Goal: Information Seeking & Learning: Learn about a topic

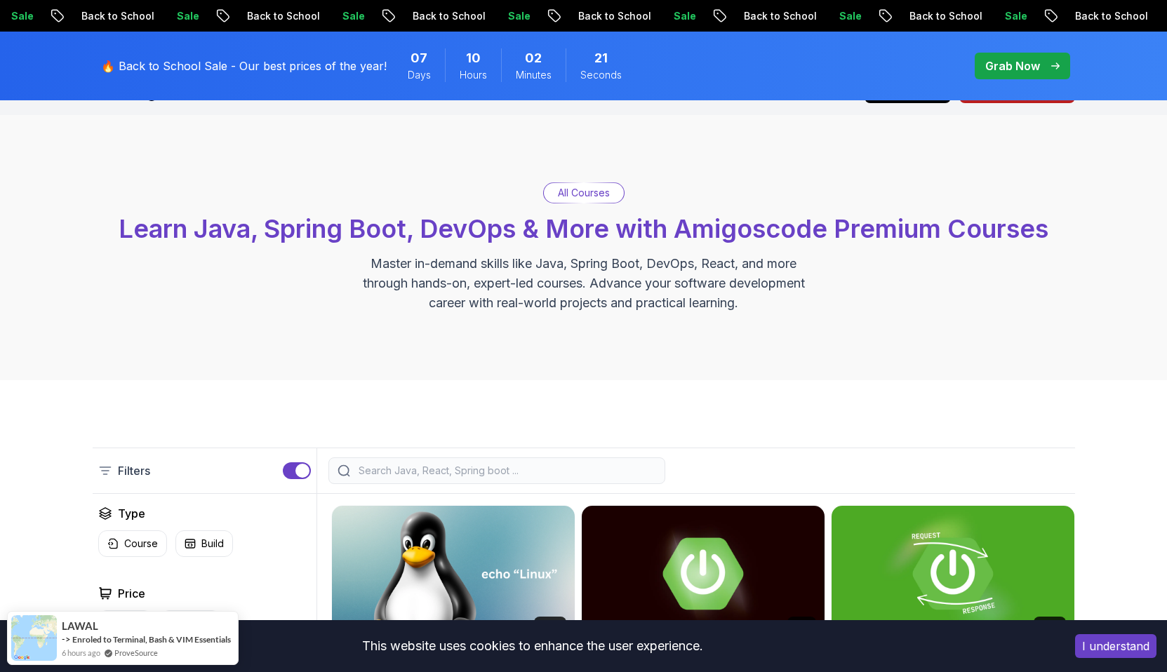
scroll to position [39, 0]
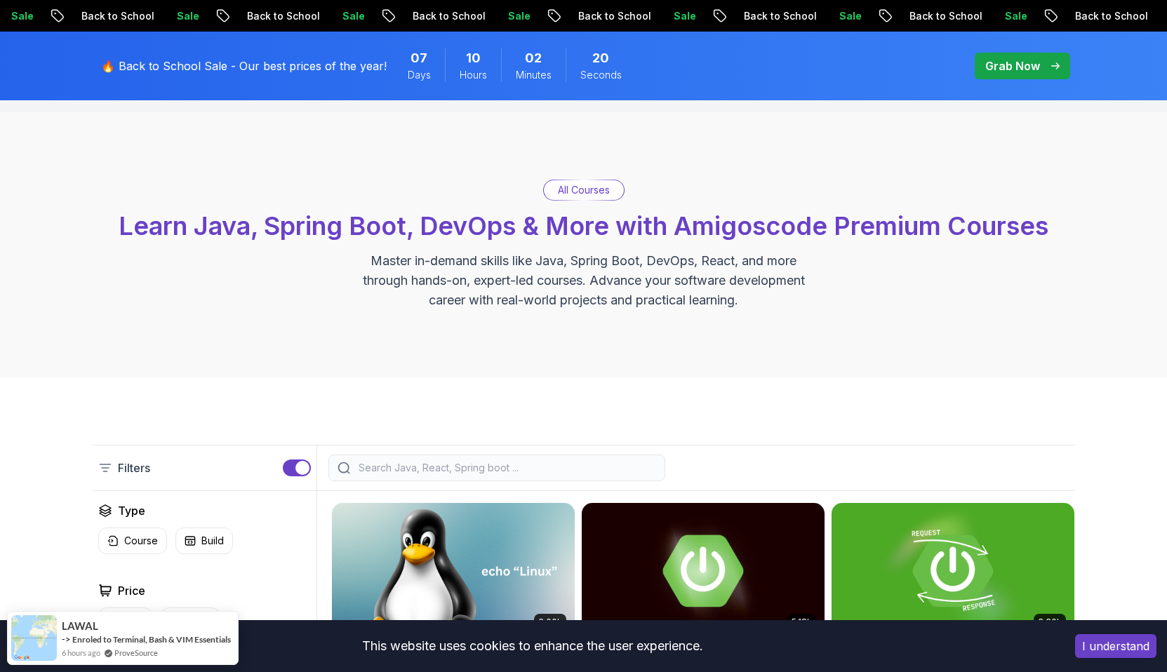
click at [505, 465] on input "search" at bounding box center [506, 468] width 300 height 14
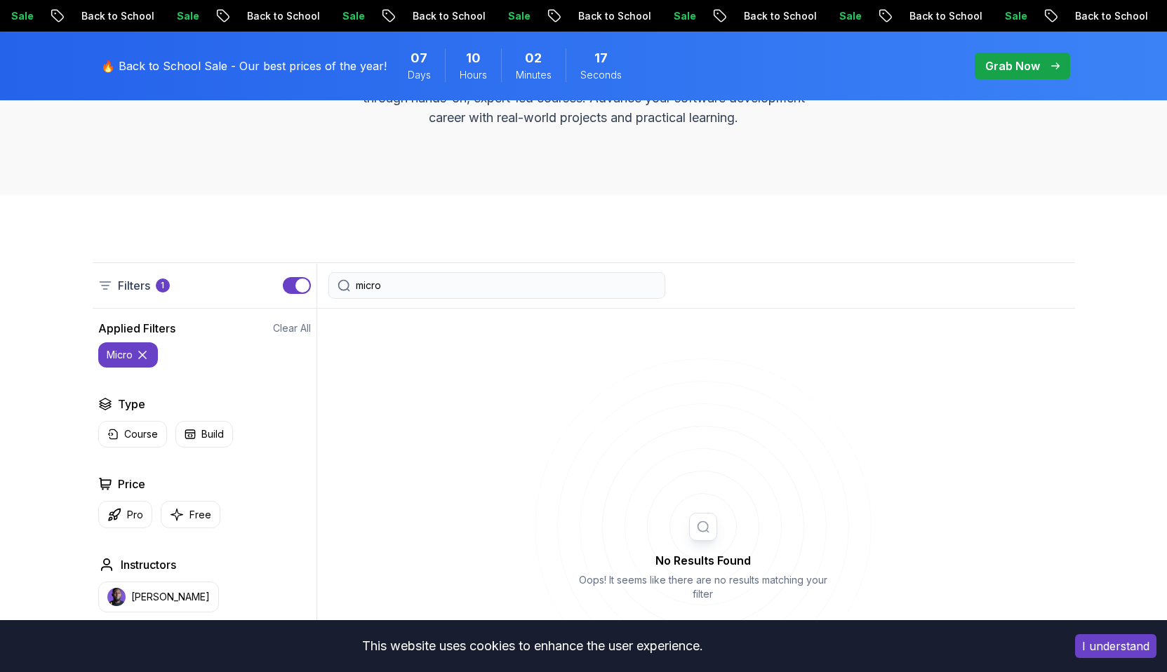
scroll to position [240, 0]
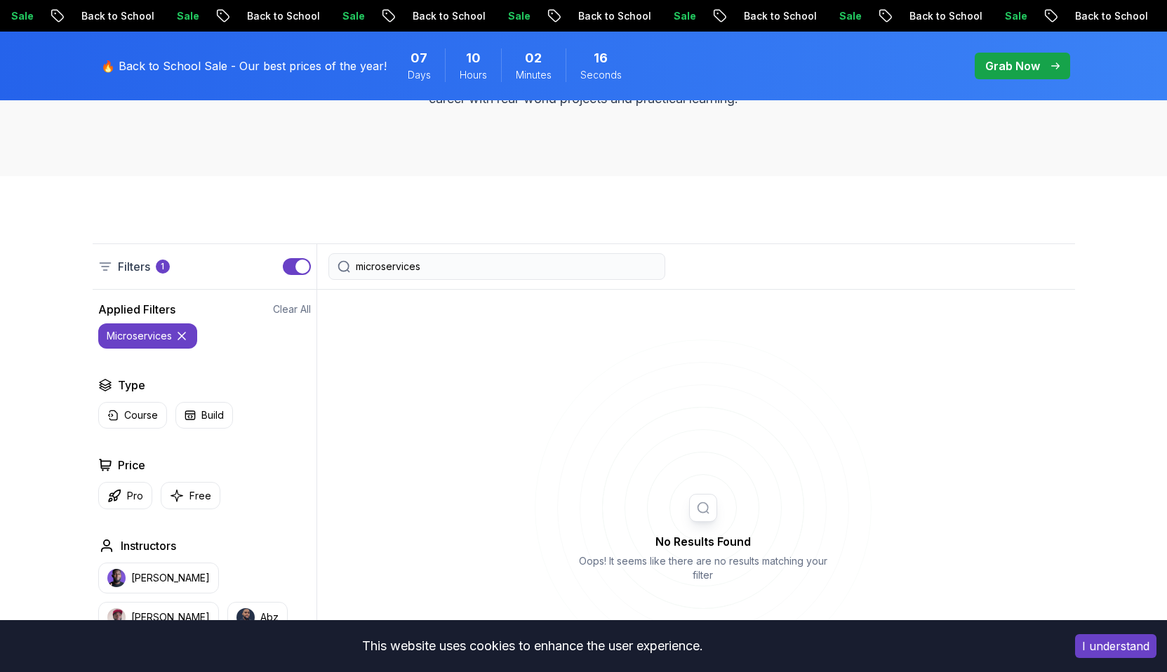
type input "microservices"
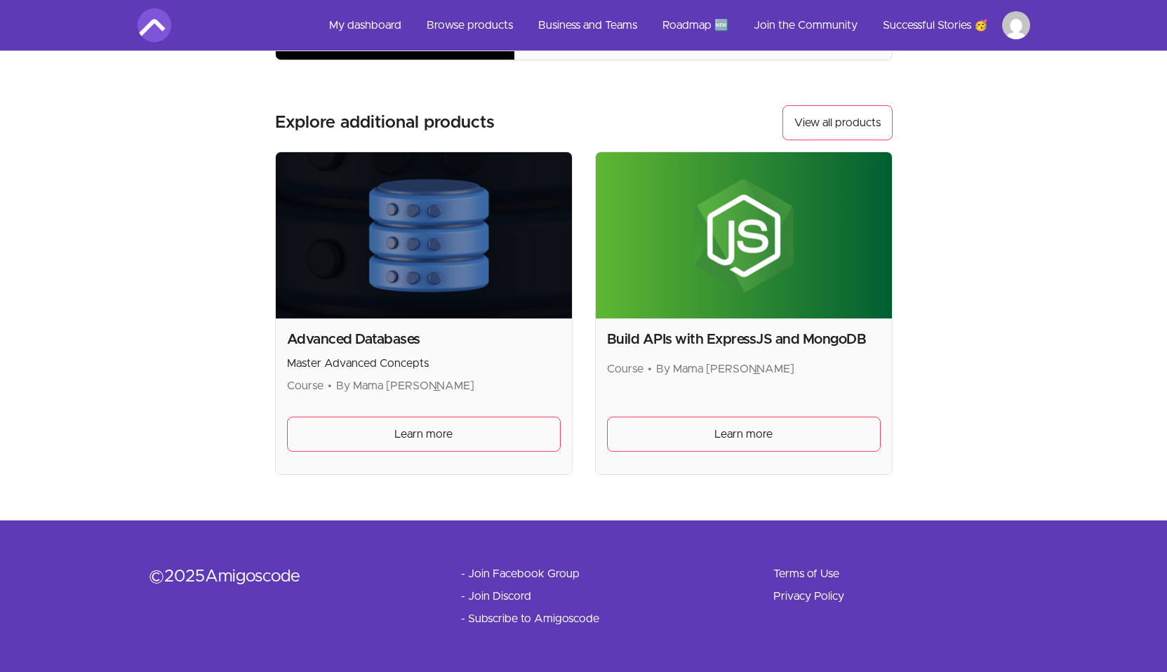
scroll to position [1050, 0]
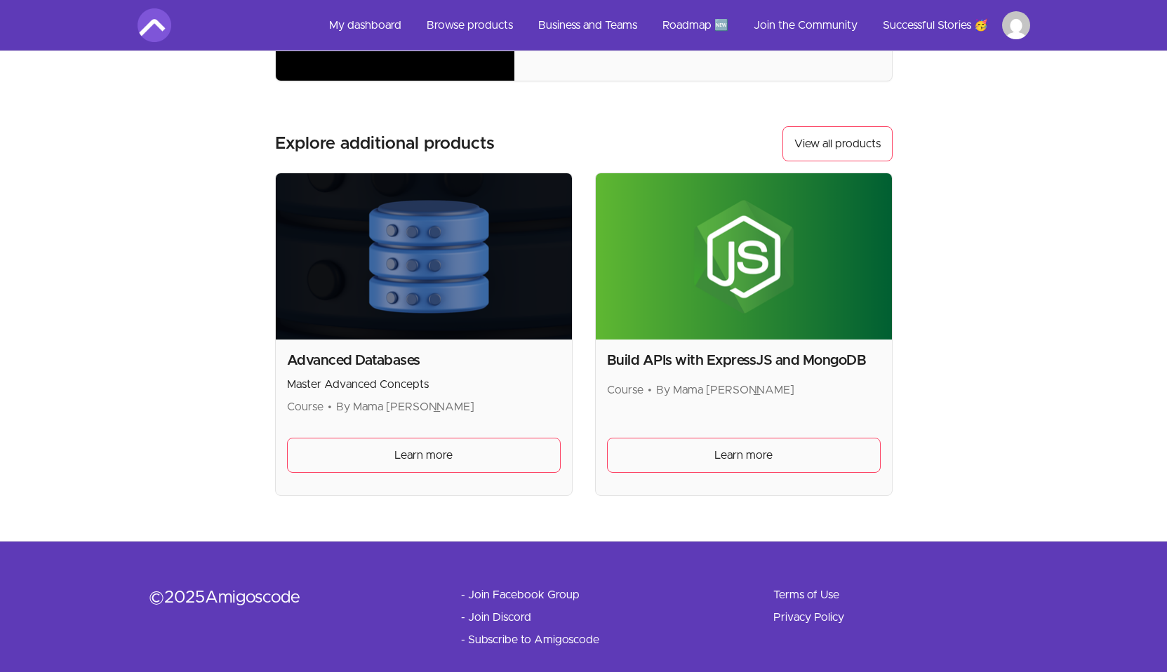
click at [474, 316] on img at bounding box center [424, 256] width 296 height 166
click at [437, 452] on span "Learn more" at bounding box center [423, 455] width 58 height 17
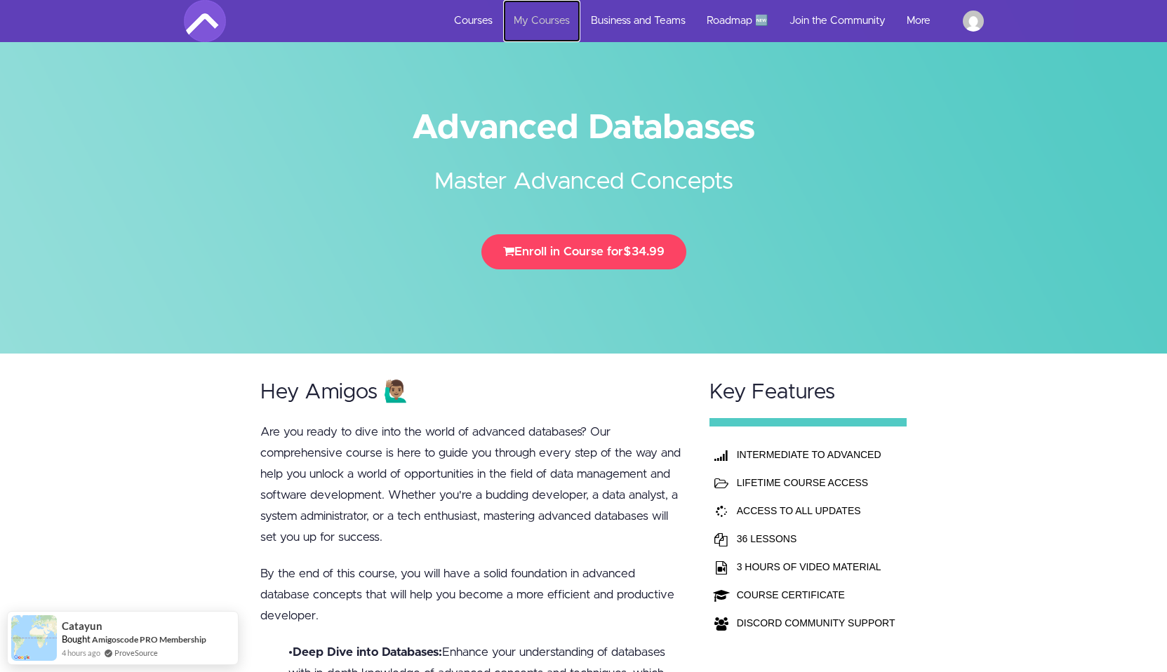
click at [542, 19] on link "My Courses" at bounding box center [541, 21] width 77 height 42
click at [490, 19] on link "Courses" at bounding box center [473, 21] width 60 height 42
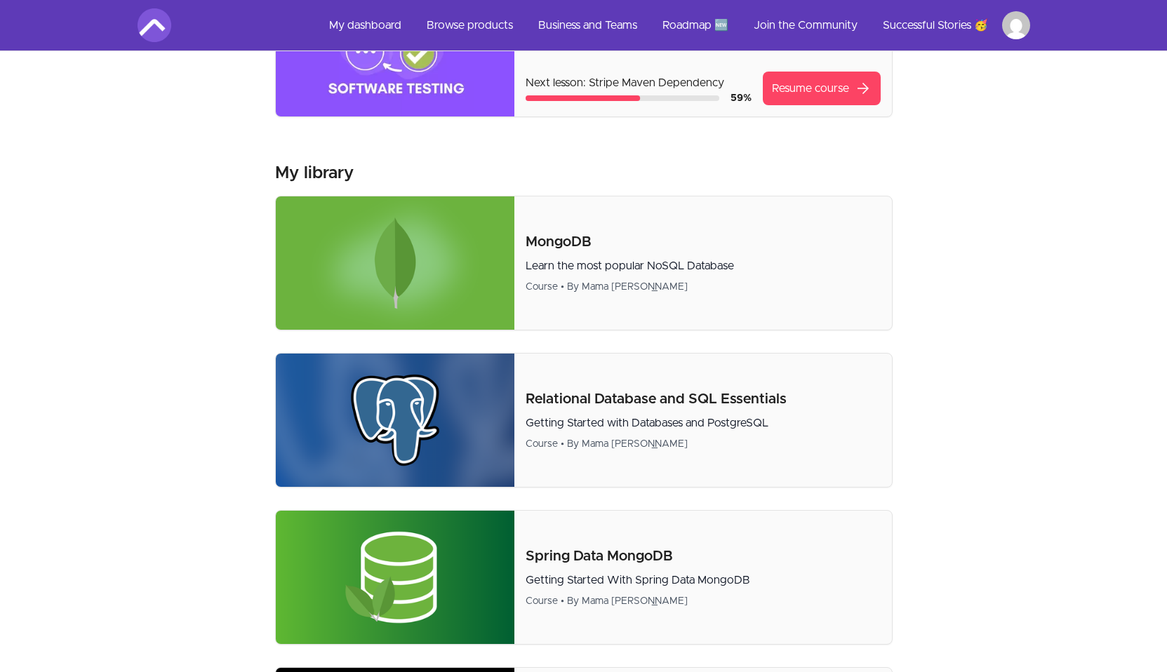
scroll to position [292, 0]
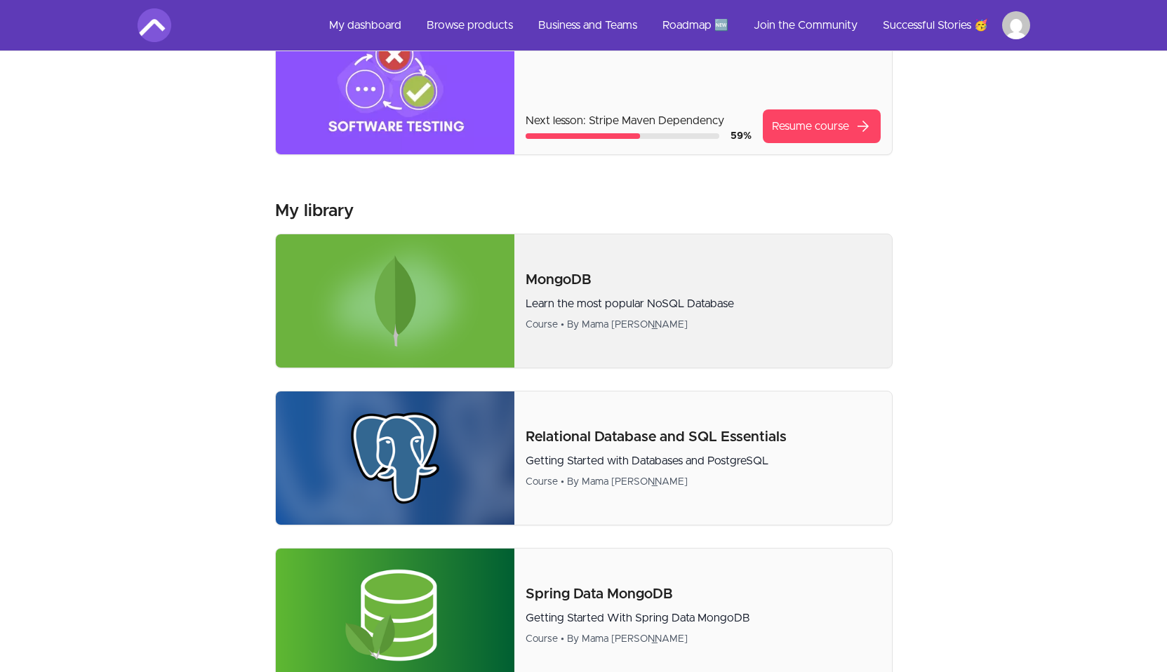
click at [479, 295] on img at bounding box center [395, 300] width 239 height 133
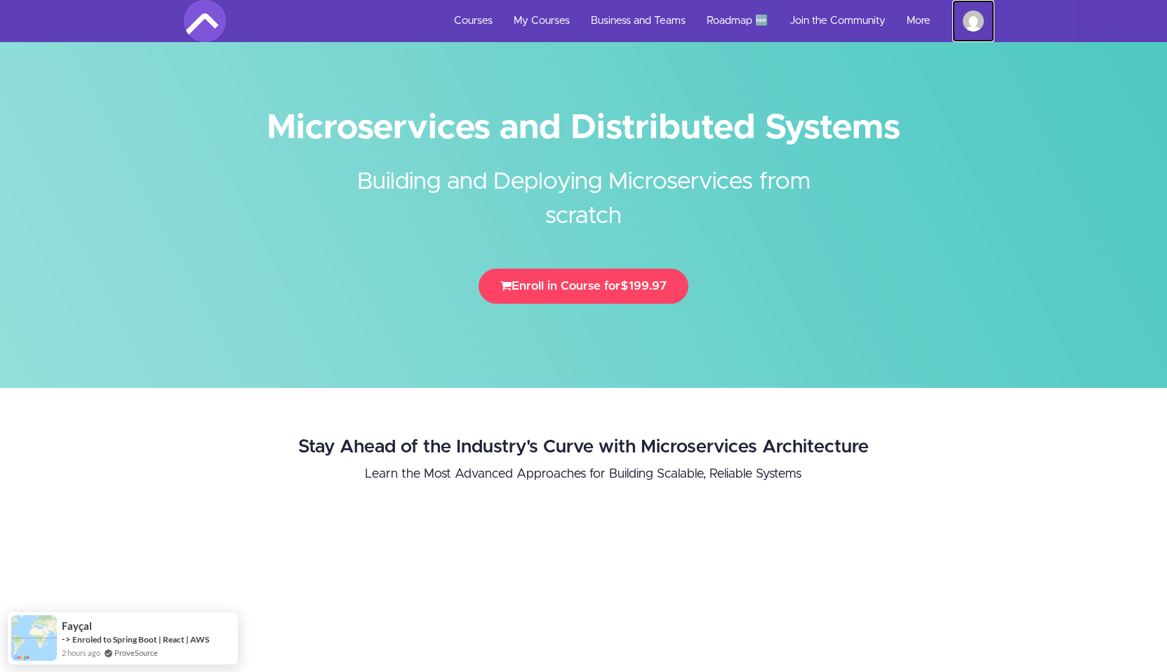
click at [969, 20] on img at bounding box center [973, 21] width 21 height 21
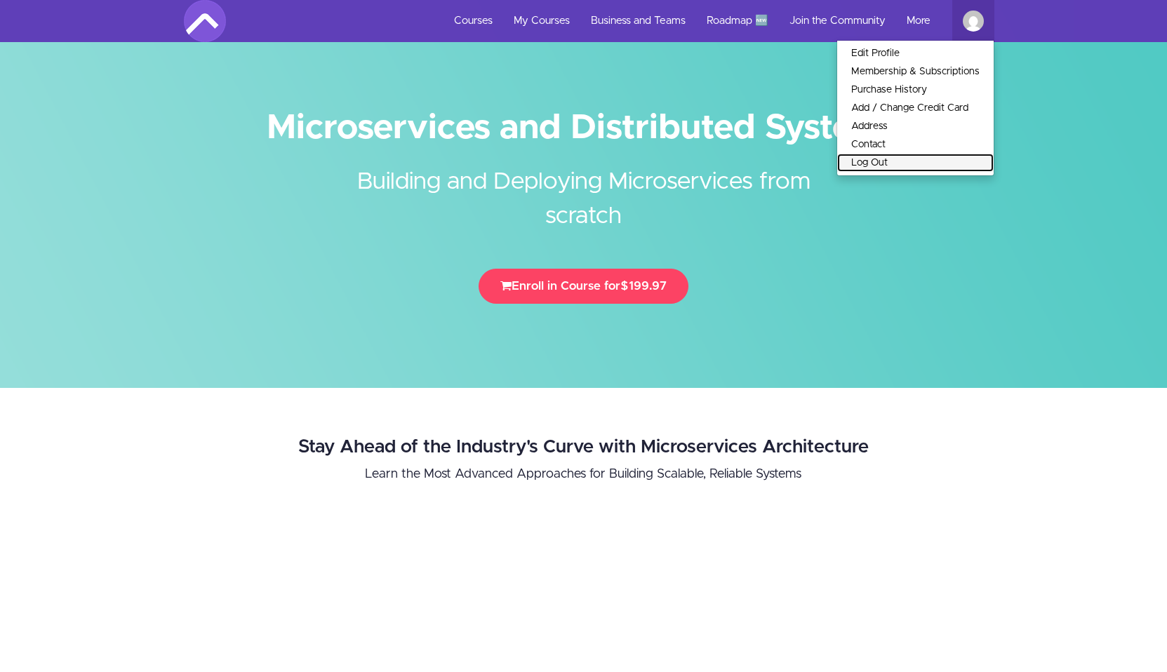
click at [887, 169] on link "Log Out" at bounding box center [915, 163] width 156 height 18
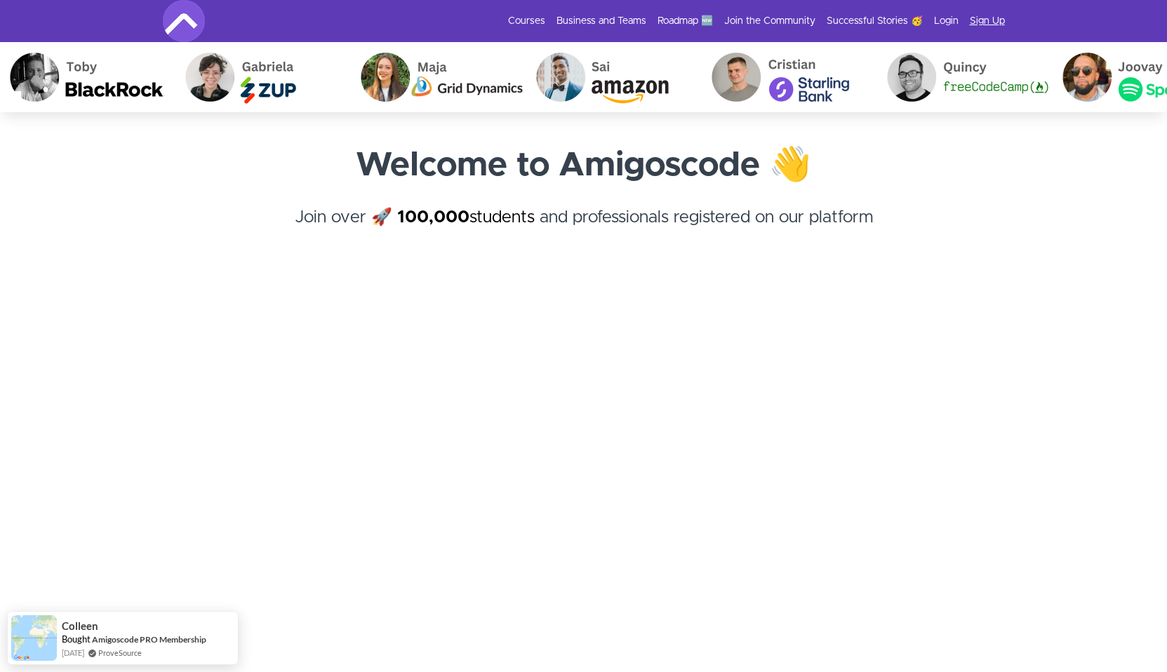
click at [975, 20] on link "Sign Up" at bounding box center [987, 21] width 35 height 14
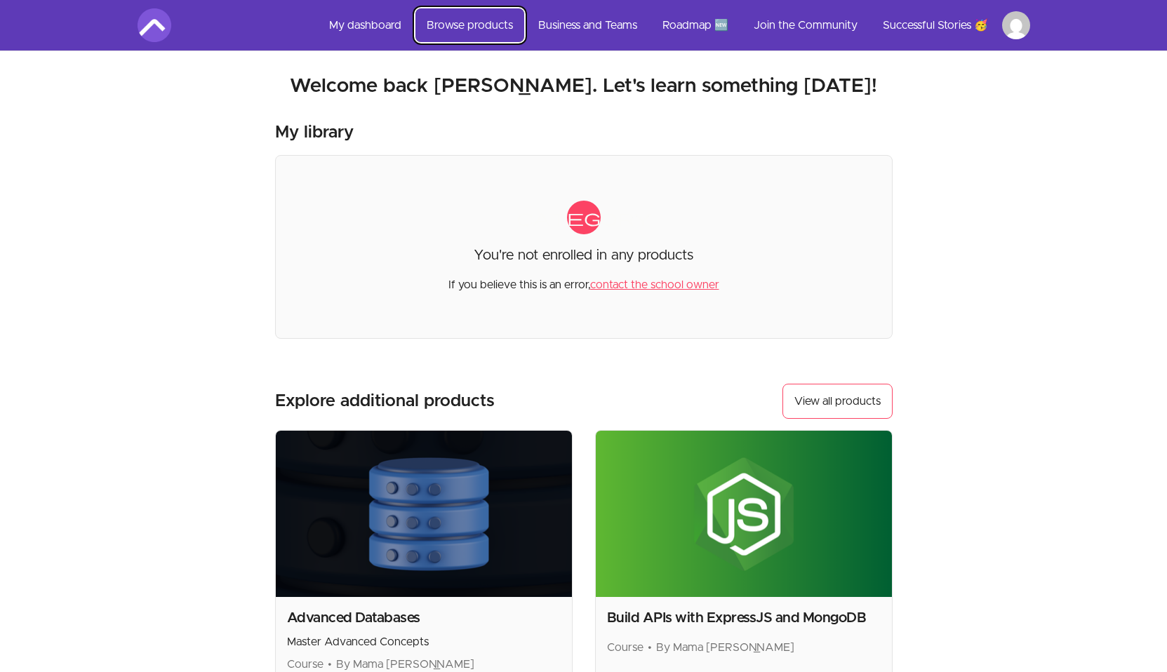
click at [479, 28] on link "Browse products" at bounding box center [469, 25] width 109 height 34
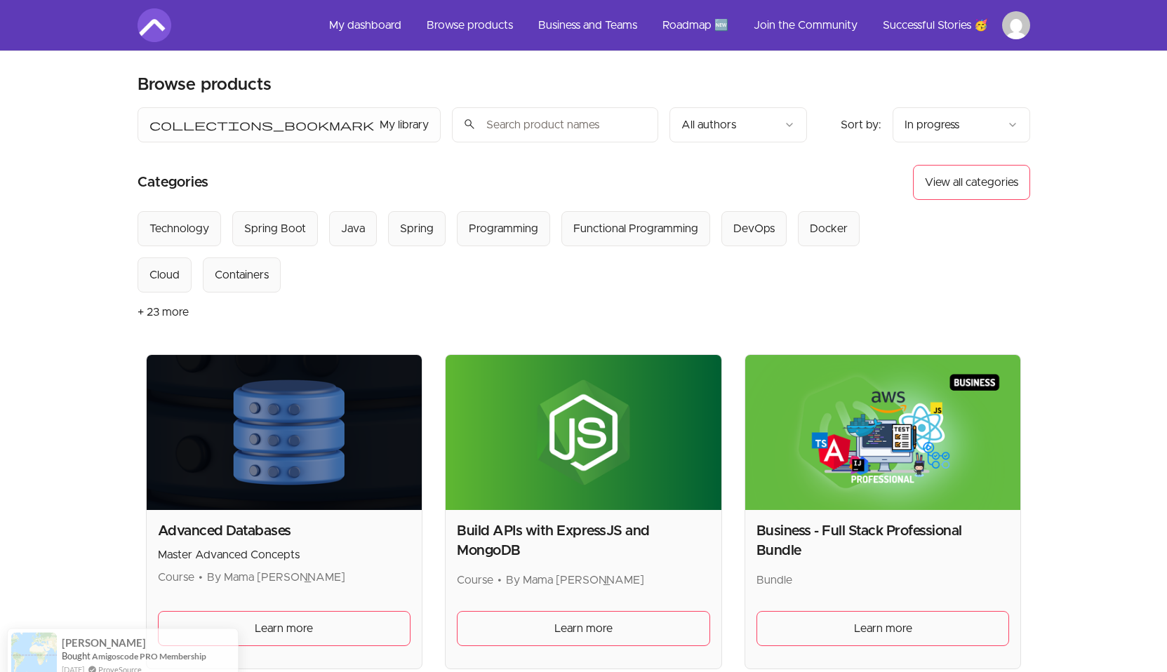
click at [452, 129] on input "search" at bounding box center [555, 124] width 206 height 35
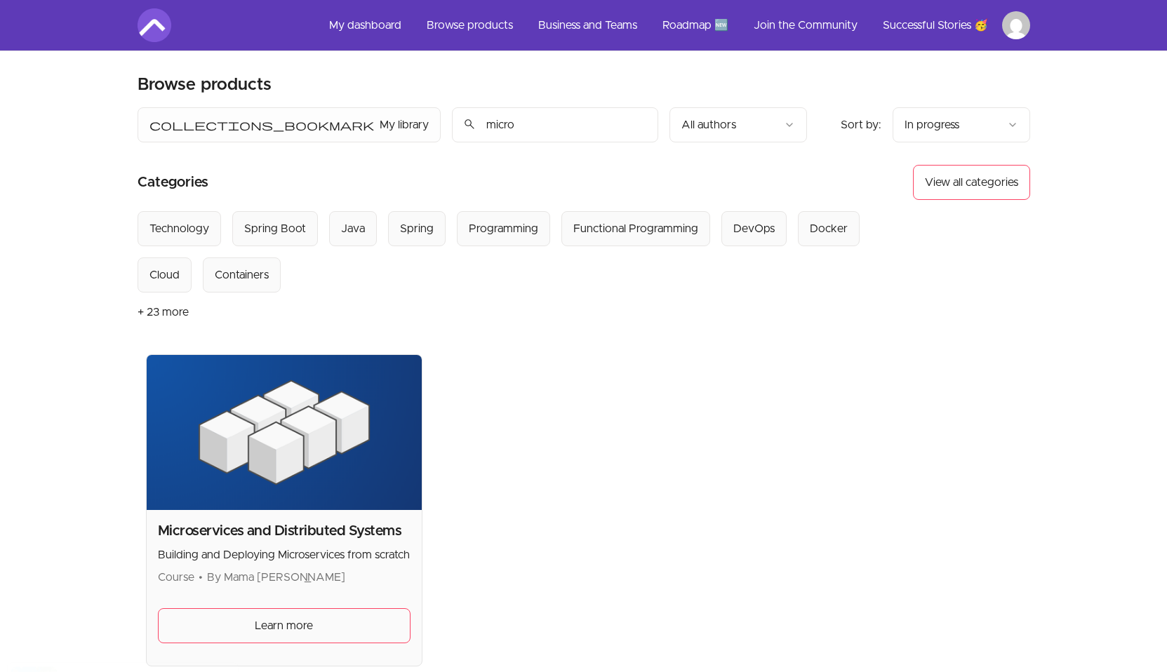
type input "micro"
click at [349, 491] on img at bounding box center [285, 432] width 276 height 155
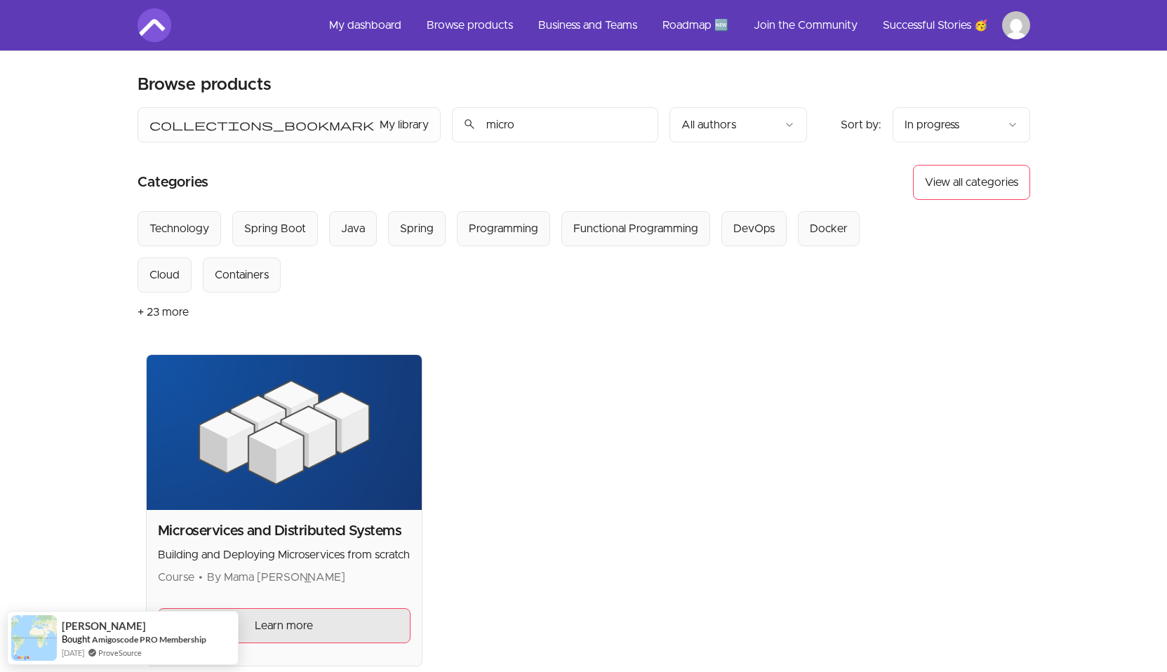
click at [317, 625] on link "Learn more" at bounding box center [284, 625] width 253 height 35
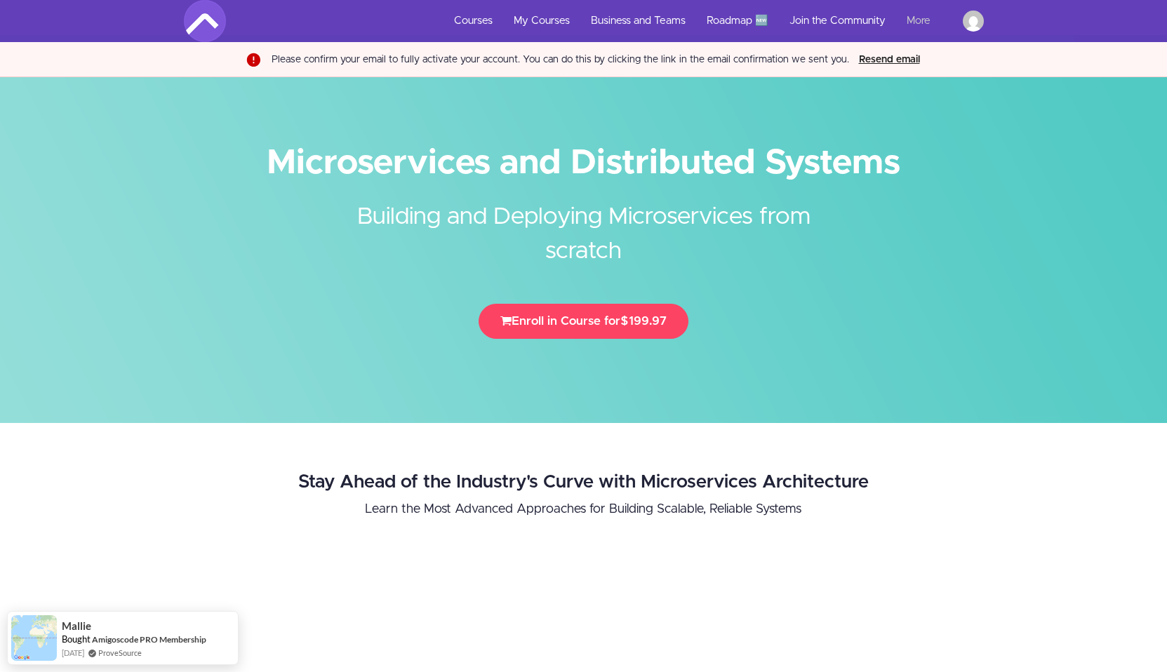
click at [921, 22] on link "More" at bounding box center [924, 21] width 56 height 42
click at [469, 21] on link "Courses" at bounding box center [473, 21] width 60 height 42
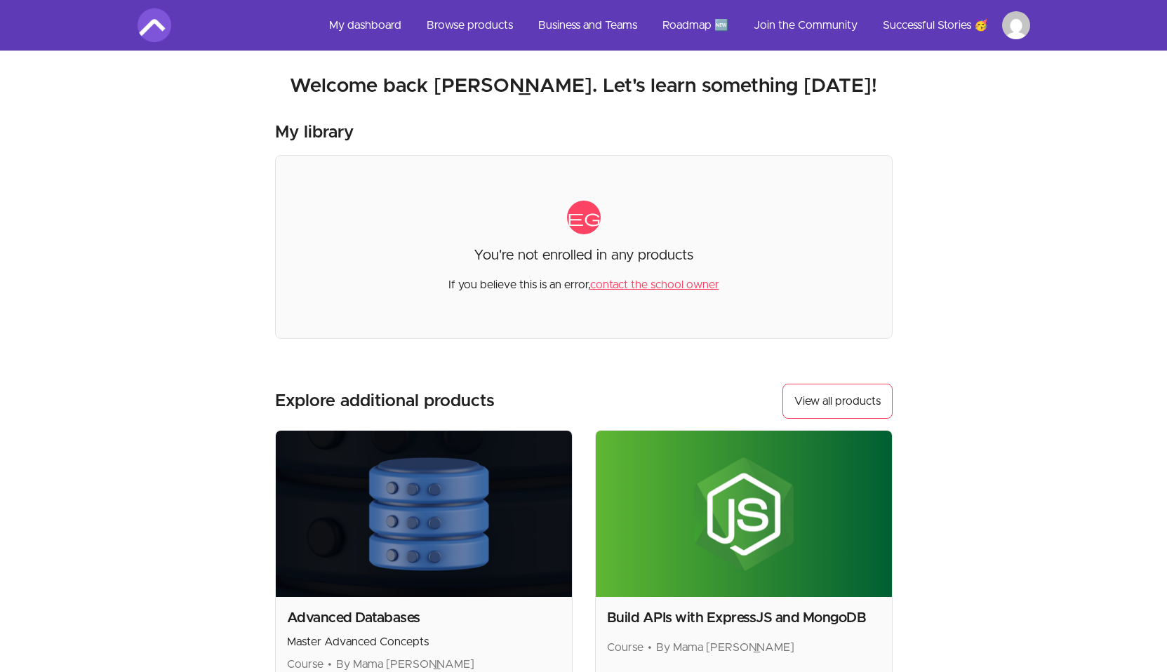
click at [1016, 32] on html "Skip to main content Main menu Includes navigation links and user settings My d…" at bounding box center [583, 475] width 1167 height 951
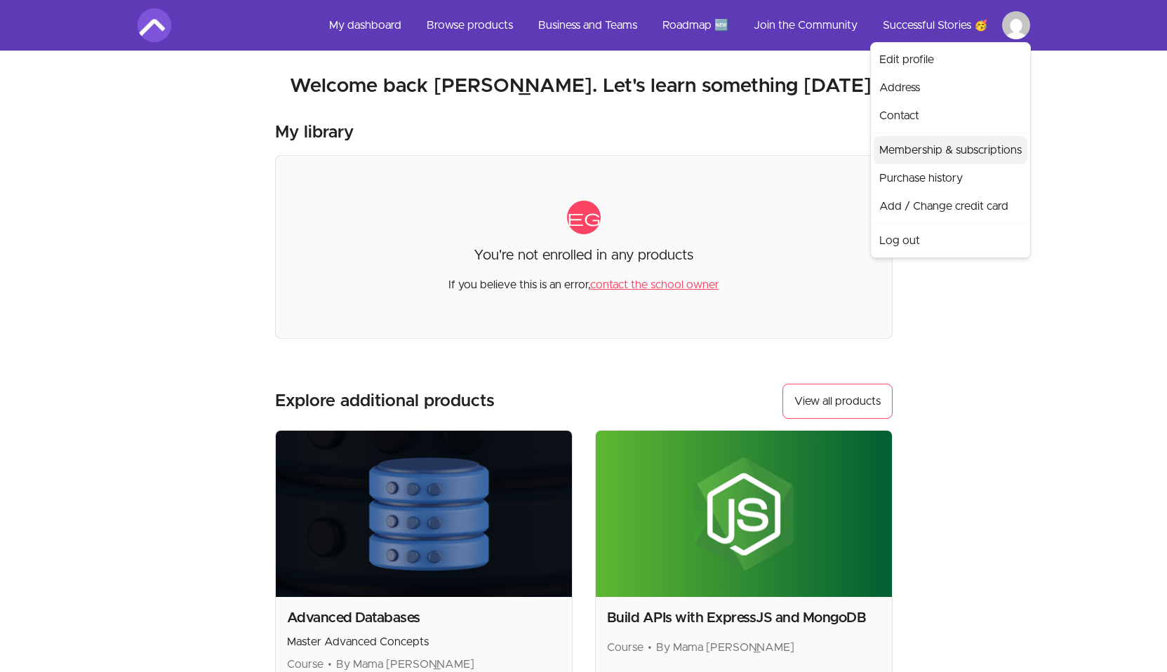
click at [945, 155] on link "Membership & subscriptions" at bounding box center [951, 150] width 154 height 28
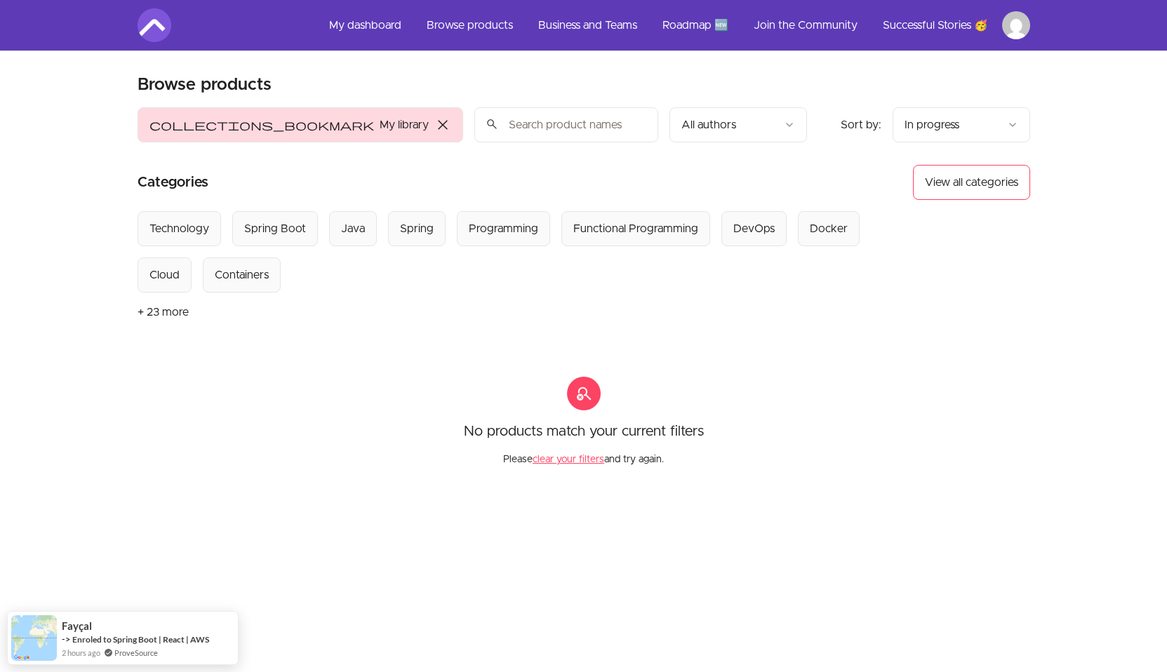
click at [502, 135] on input "search" at bounding box center [566, 124] width 184 height 35
type input "microservices"
click at [434, 127] on span "close" at bounding box center [442, 124] width 17 height 17
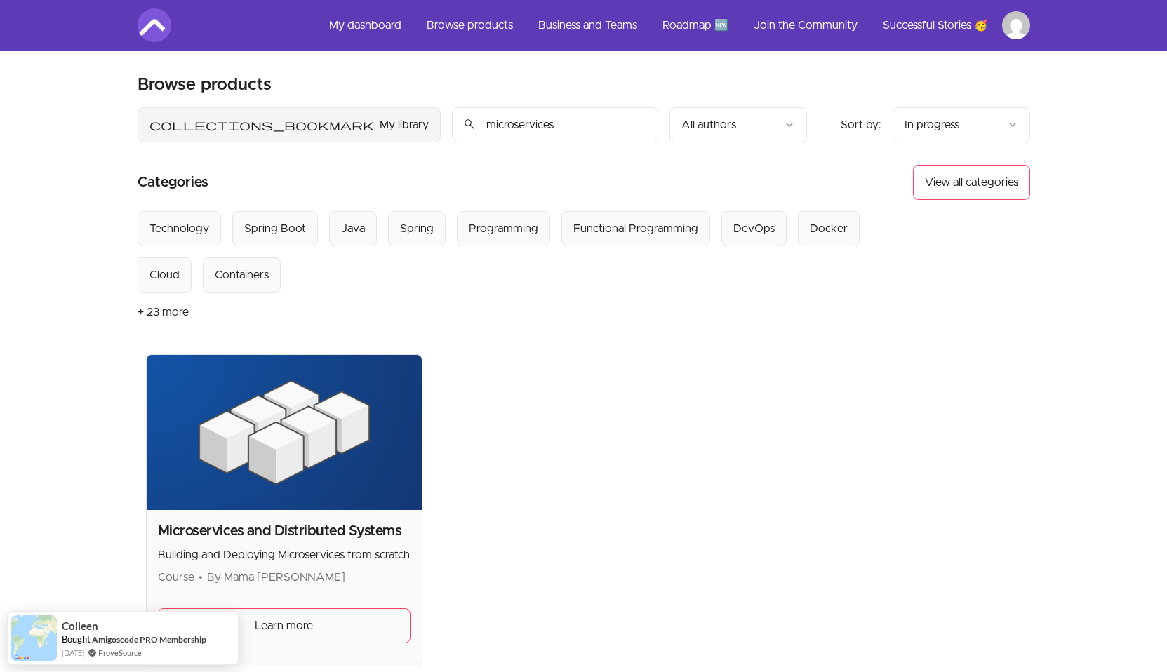
click at [452, 124] on input "microservices" at bounding box center [555, 124] width 206 height 35
click at [310, 617] on link "Learn more" at bounding box center [284, 625] width 253 height 35
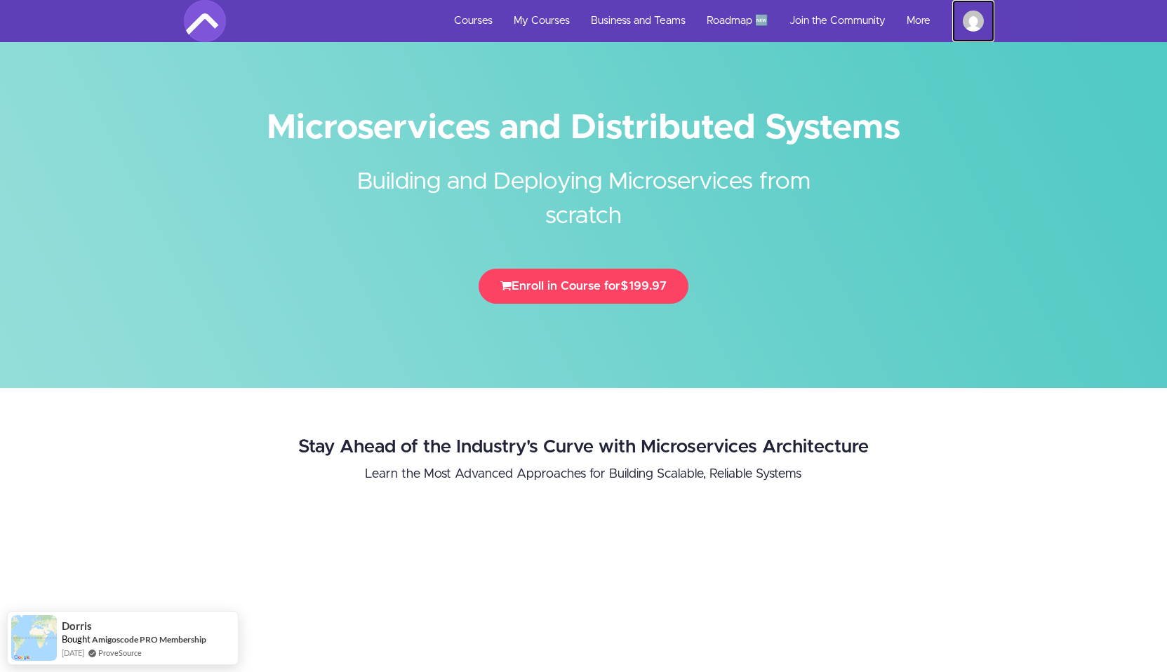
click at [972, 25] on img at bounding box center [973, 21] width 21 height 21
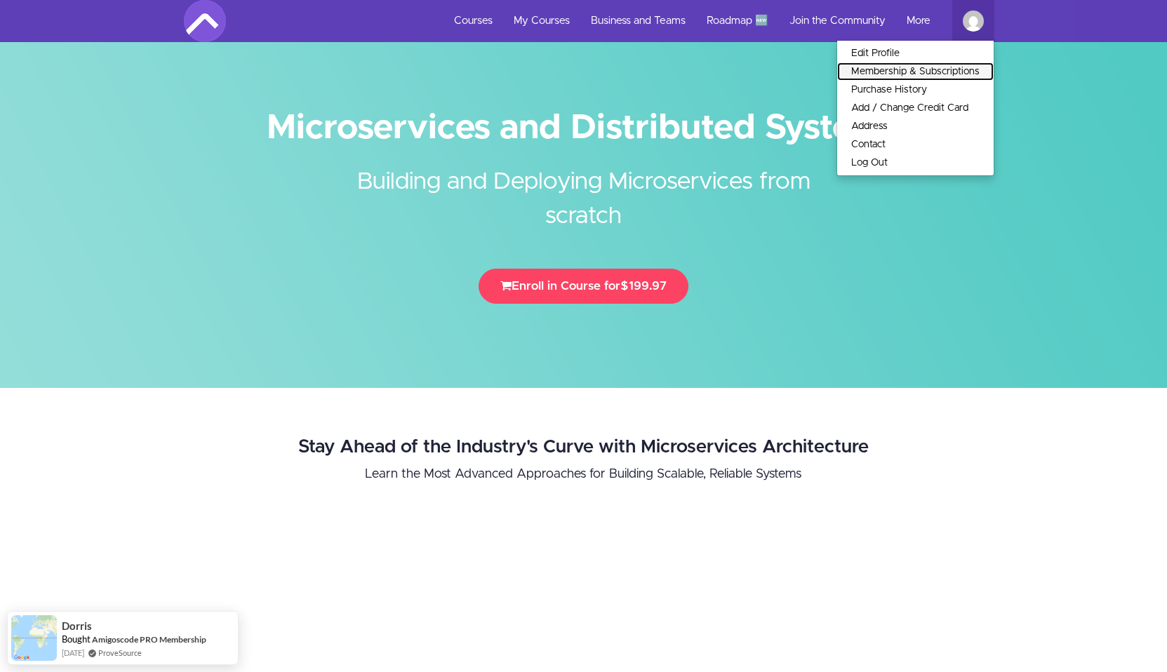
click at [930, 72] on link "Membership & Subscriptions" at bounding box center [915, 71] width 156 height 18
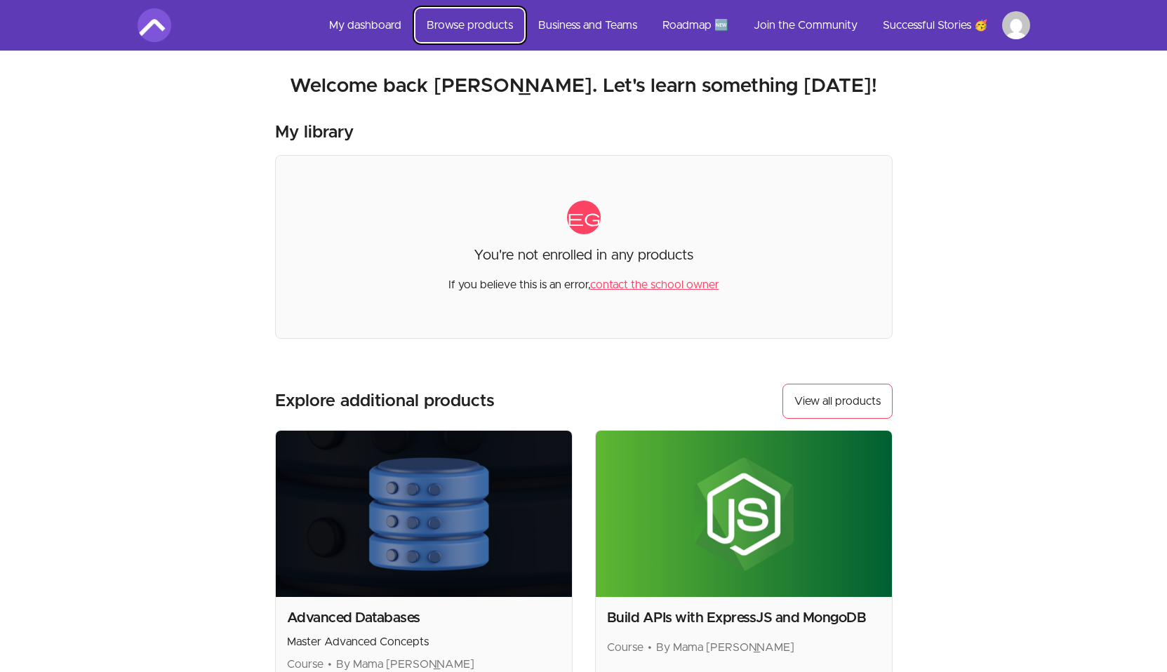
click at [499, 25] on link "Browse products" at bounding box center [469, 25] width 109 height 34
